Goal: Task Accomplishment & Management: Use online tool/utility

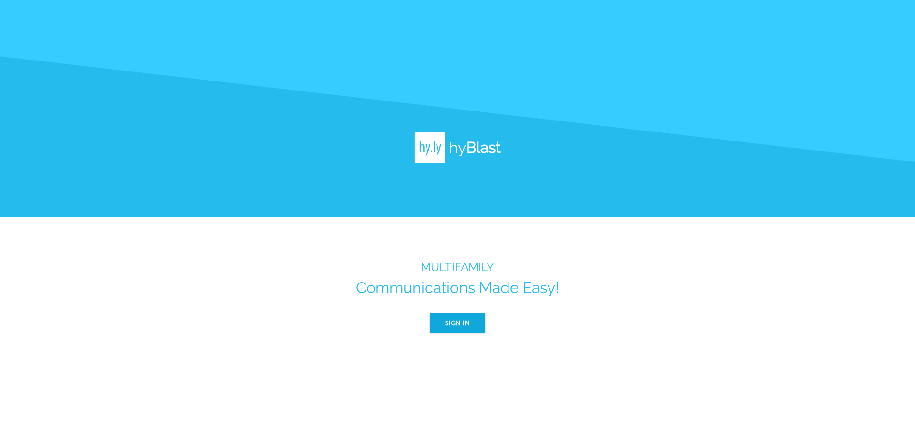
click at [461, 318] on span "Sign In" at bounding box center [457, 323] width 25 height 12
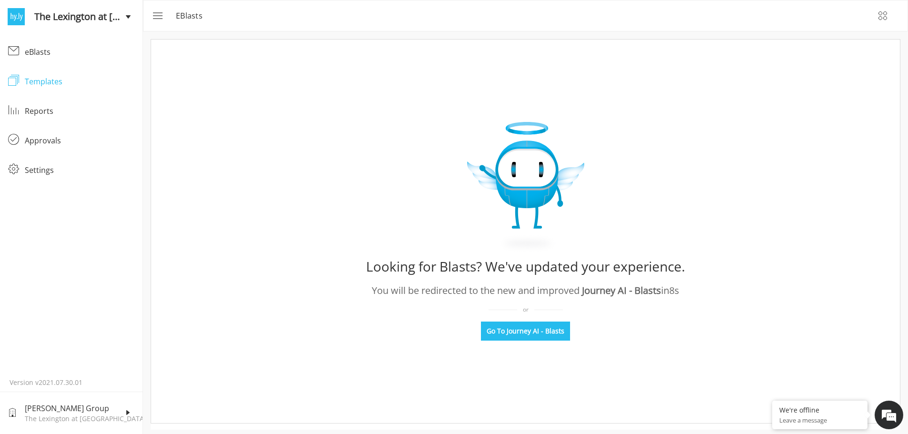
click at [44, 83] on div "Templates" at bounding box center [80, 81] width 110 height 11
click at [151, 16] on button "menu" at bounding box center [156, 15] width 23 height 23
click at [163, 15] on button "menu" at bounding box center [156, 15] width 23 height 23
click at [159, 16] on rect "menu" at bounding box center [158, 16] width 11 height 0
click at [45, 49] on div "eBlasts" at bounding box center [80, 51] width 110 height 11
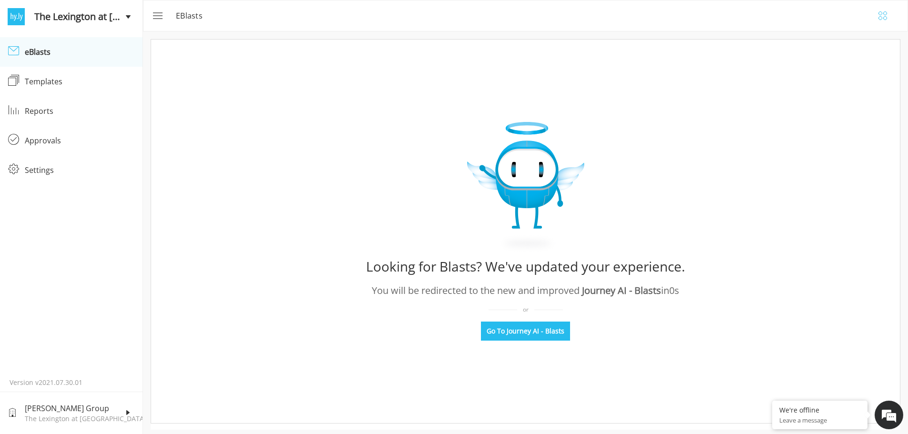
click at [882, 18] on icon "button" at bounding box center [880, 18] width 3 height 3
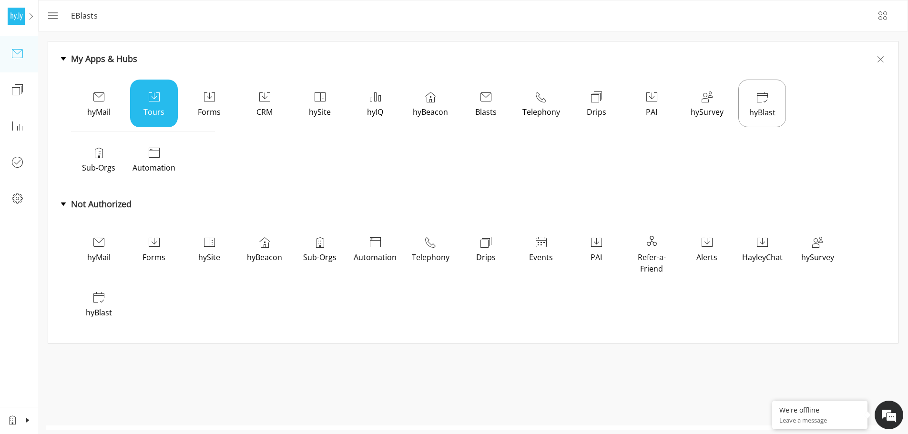
click at [152, 111] on p "Tours" at bounding box center [153, 111] width 43 height 11
